Goal: Navigation & Orientation: Understand site structure

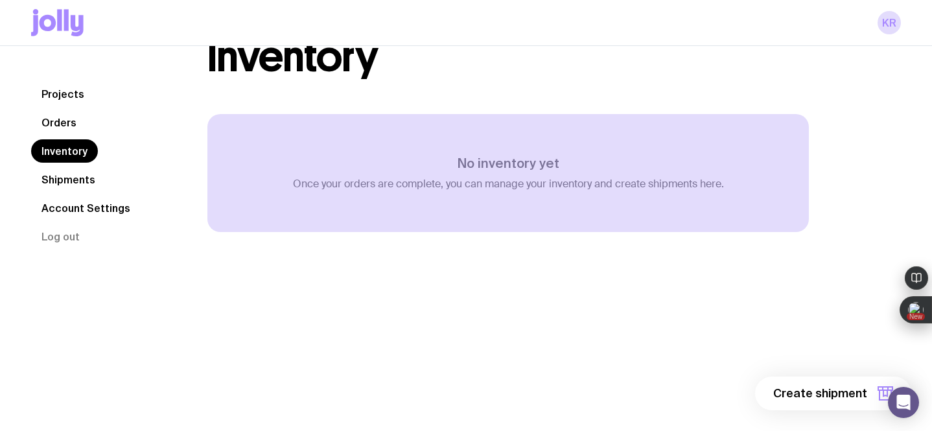
click at [84, 182] on link "Shipments" at bounding box center [68, 179] width 75 height 23
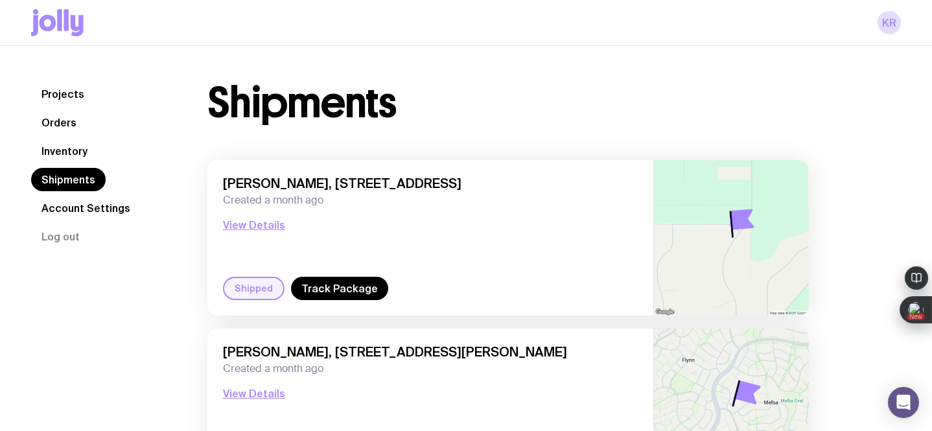
click at [81, 201] on link "Account Settings" at bounding box center [85, 207] width 109 height 23
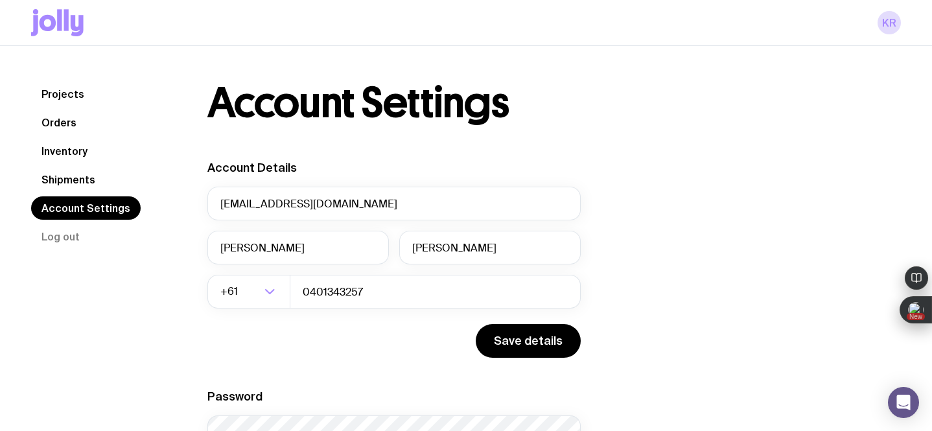
click at [65, 176] on link "Shipments" at bounding box center [68, 179] width 75 height 23
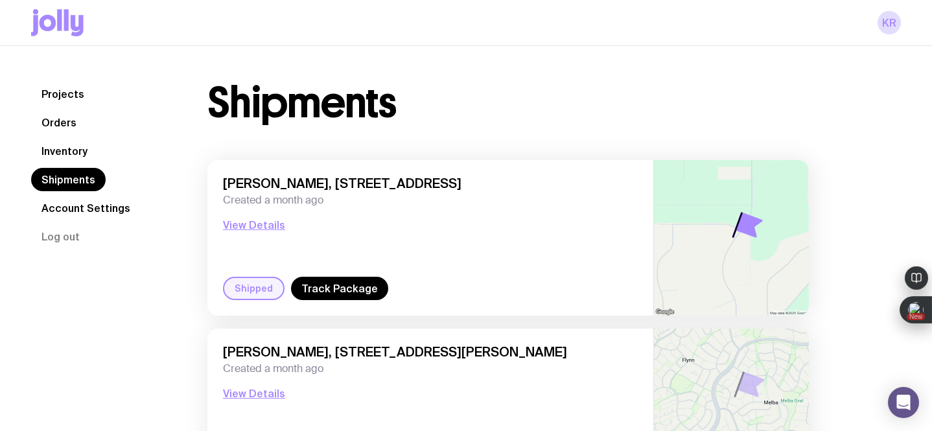
click at [67, 153] on link "Inventory" at bounding box center [64, 150] width 67 height 23
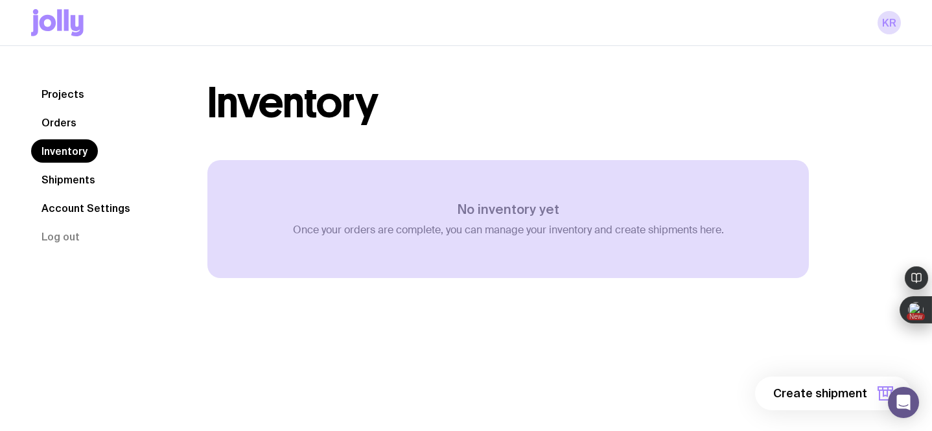
click at [69, 124] on link "Orders" at bounding box center [59, 122] width 56 height 23
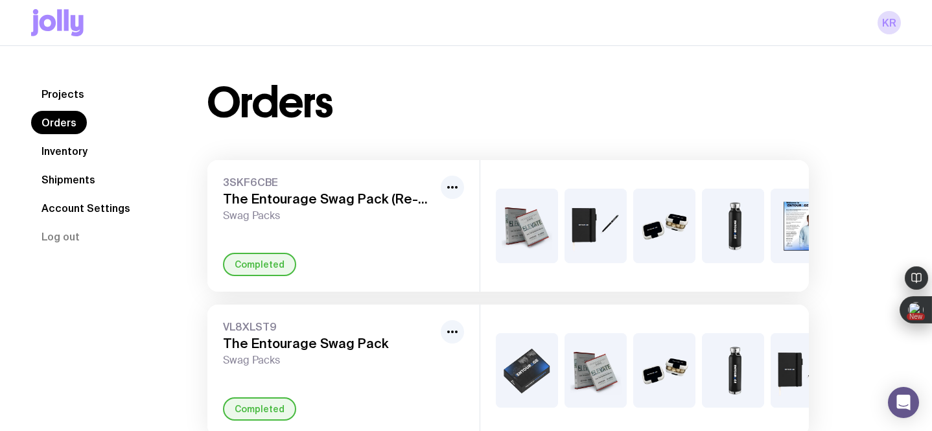
click at [65, 145] on link "Inventory" at bounding box center [64, 150] width 67 height 23
